Goal: Information Seeking & Learning: Find specific fact

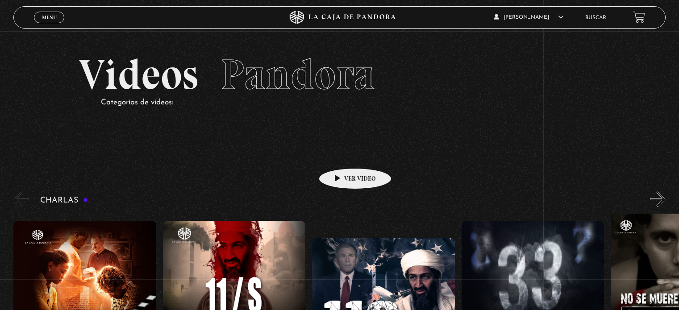
scroll to position [96, 0]
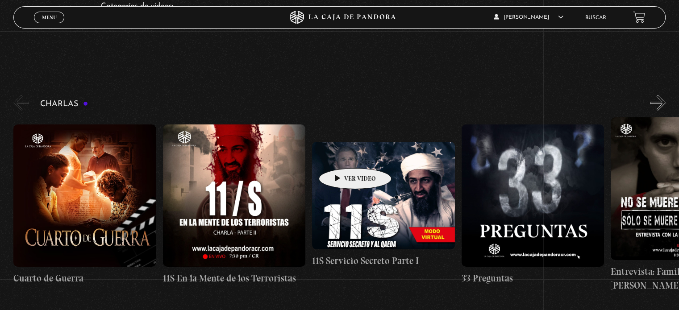
click at [600, 15] on link "Buscar" at bounding box center [595, 17] width 21 height 5
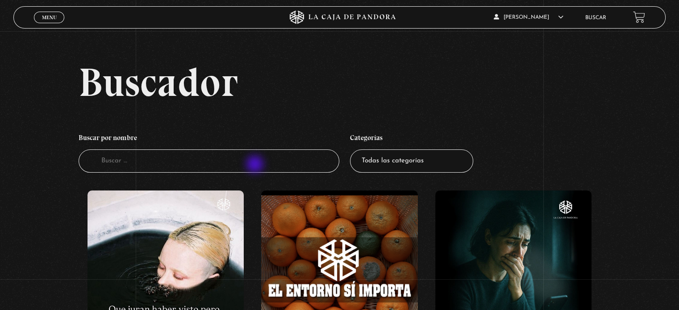
click at [256, 165] on input "Buscador" at bounding box center [209, 162] width 261 height 24
type input "haarp"
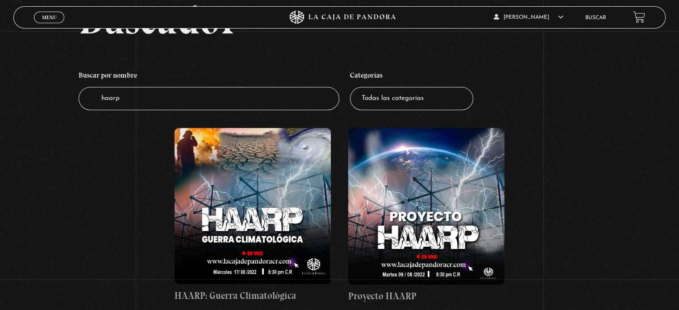
scroll to position [68, 0]
